Goal: Find specific page/section: Find specific page/section

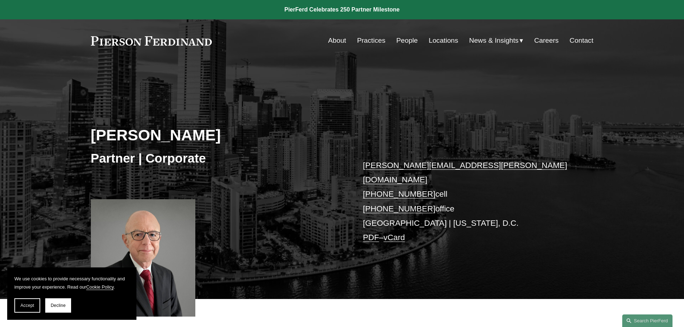
click at [434, 41] on link "Locations" at bounding box center [443, 41] width 29 height 14
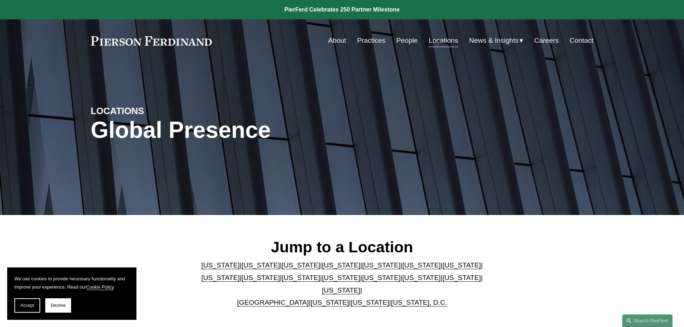
click at [351, 299] on link "[US_STATE]" at bounding box center [370, 303] width 38 height 8
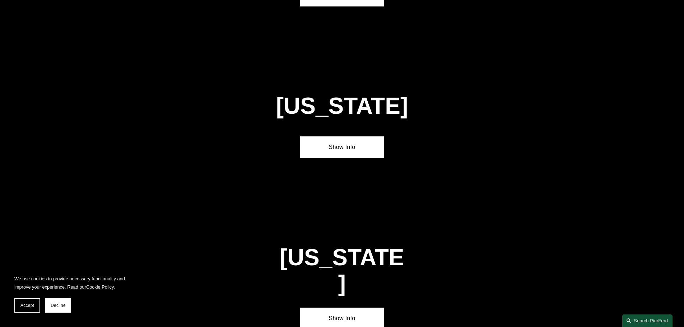
scroll to position [743, 0]
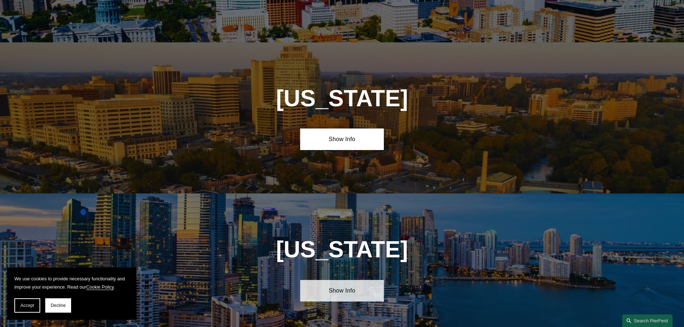
click at [344, 285] on link "Show Info" at bounding box center [342, 291] width 84 height 22
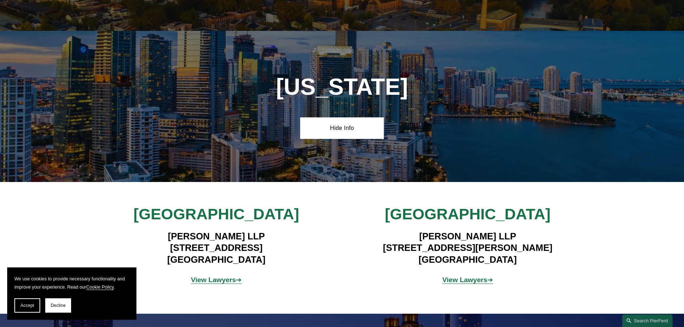
scroll to position [923, 0]
